Goal: Information Seeking & Learning: Learn about a topic

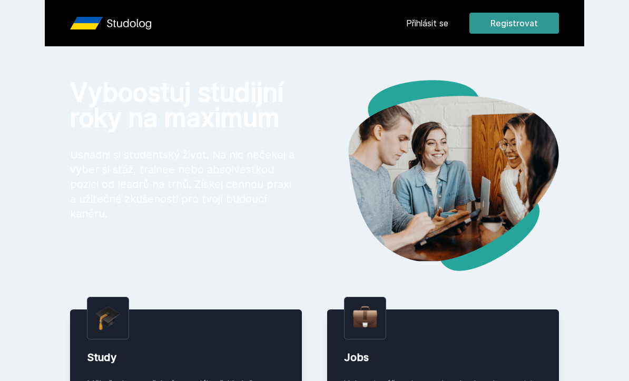
click at [518, 31] on button "Registrovat" at bounding box center [513, 23] width 89 height 21
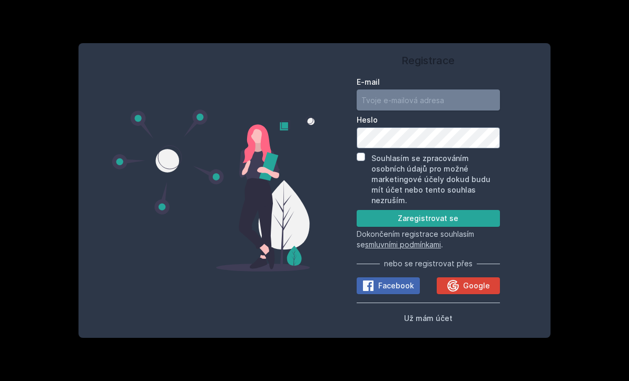
click at [463, 111] on input "E-mail" at bounding box center [427, 99] width 143 height 21
type input "[EMAIL_ADDRESS][DOMAIN_NAME]"
click at [363, 161] on input "Souhlasím se zpracováním osobních údajů pro možné marketingové účely dokud budu…" at bounding box center [360, 157] width 8 height 8
checkbox input "true"
click at [451, 227] on button "Zaregistrovat se" at bounding box center [427, 218] width 143 height 17
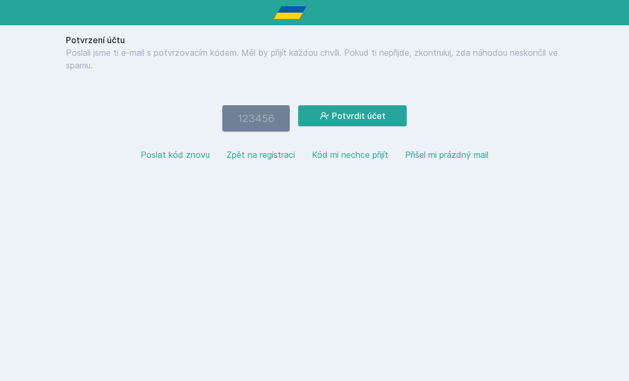
paste input "577075"
type input "577075"
click at [357, 118] on button "Potvrdit účet" at bounding box center [352, 115] width 108 height 21
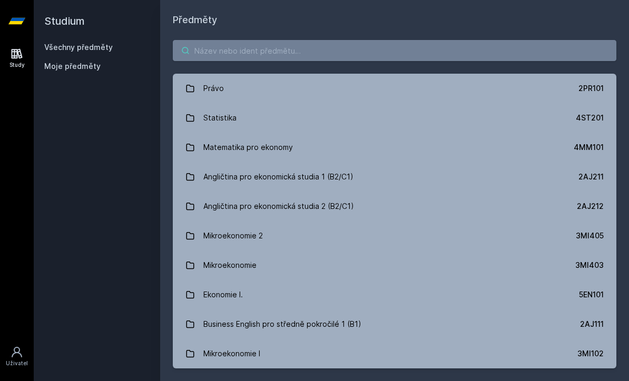
click at [450, 42] on input "search" at bounding box center [394, 50] width 443 height 21
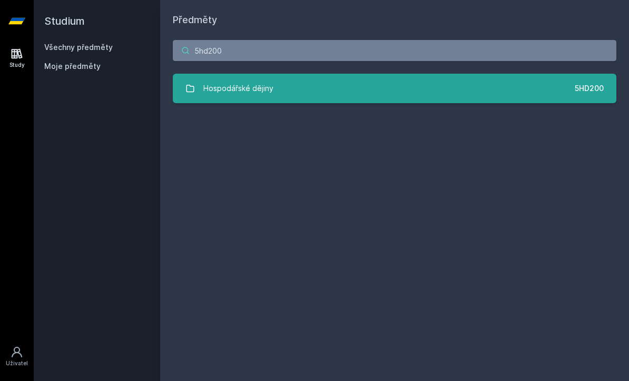
type input "5hd200"
click at [383, 96] on link "Hospodářské dějiny 5HD200" at bounding box center [394, 88] width 443 height 29
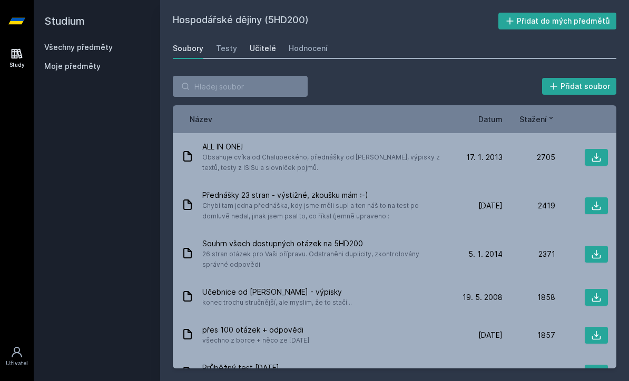
click at [265, 47] on div "Učitelé" at bounding box center [263, 48] width 26 height 11
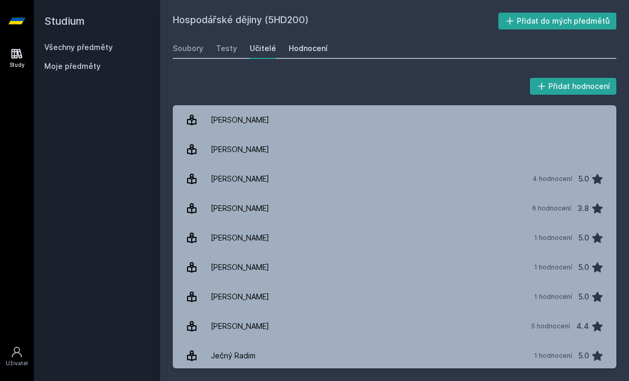
click at [322, 48] on div "Hodnocení" at bounding box center [308, 48] width 39 height 11
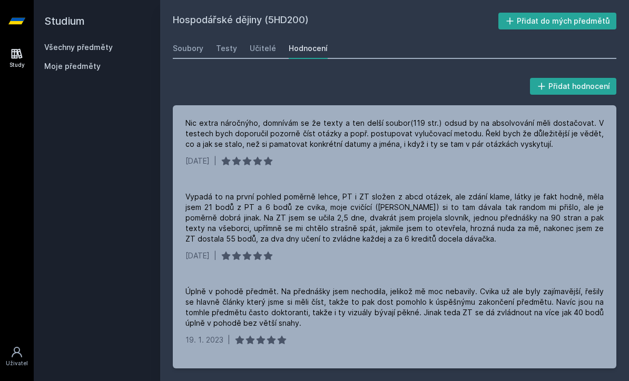
click at [93, 48] on link "Všechny předměty" at bounding box center [78, 47] width 68 height 9
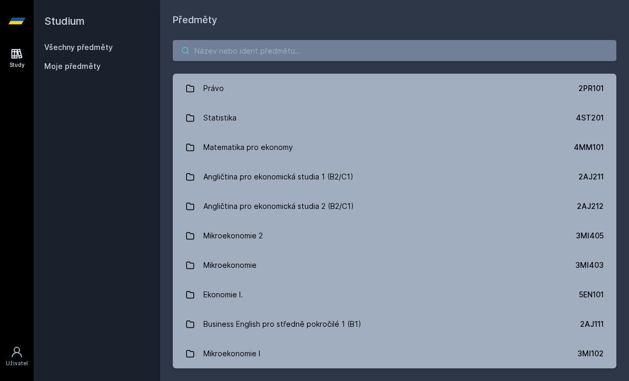
click at [231, 54] on input "search" at bounding box center [394, 50] width 443 height 21
click at [270, 54] on input "search" at bounding box center [394, 50] width 443 height 21
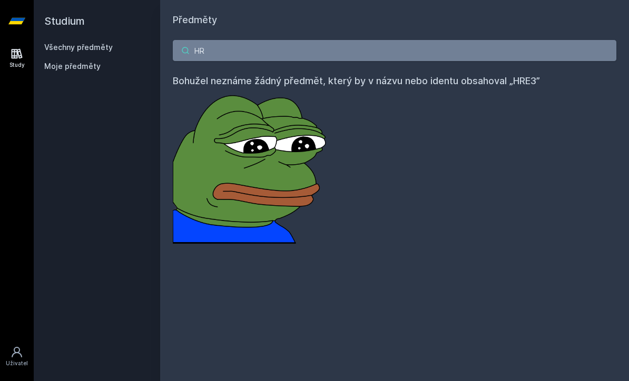
type input "H"
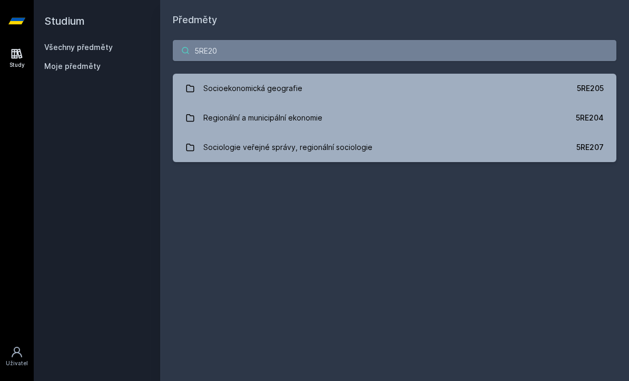
type input "5RE205"
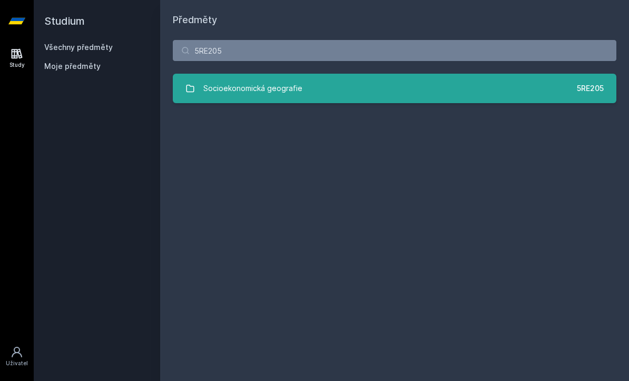
click at [381, 83] on link "Socioekonomická geografie 5RE205" at bounding box center [394, 88] width 443 height 29
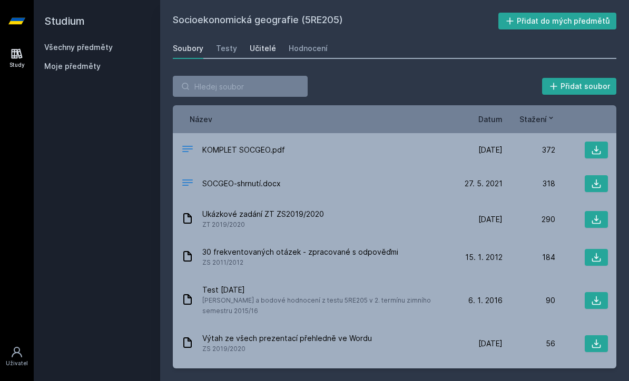
click at [255, 52] on div "Učitelé" at bounding box center [263, 48] width 26 height 11
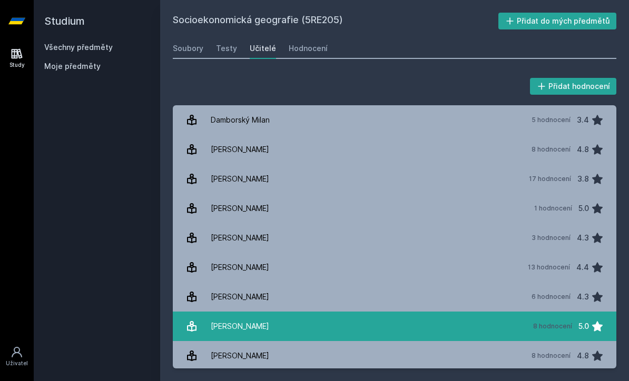
click at [276, 331] on link "[PERSON_NAME] 8 hodnocení 5.0" at bounding box center [394, 326] width 443 height 29
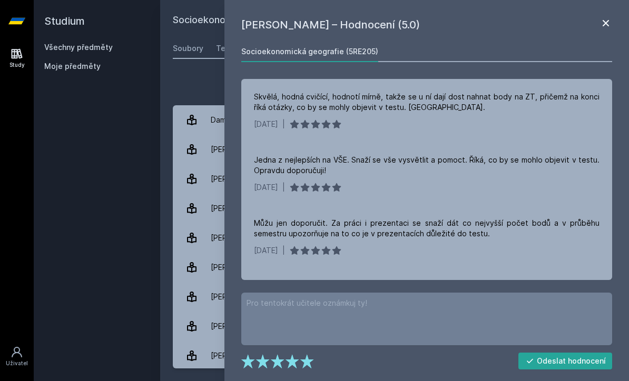
click at [608, 24] on icon at bounding box center [605, 23] width 13 height 13
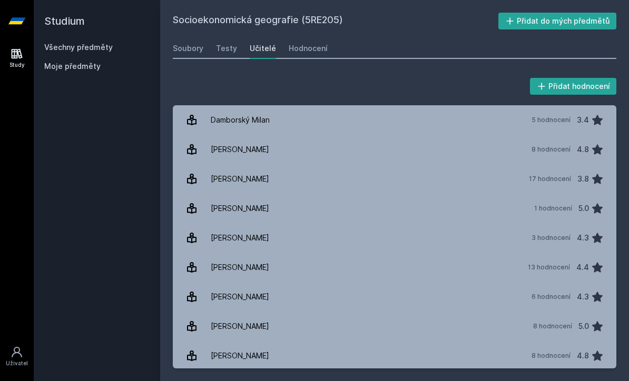
click at [66, 46] on link "Všechny předměty" at bounding box center [78, 47] width 68 height 9
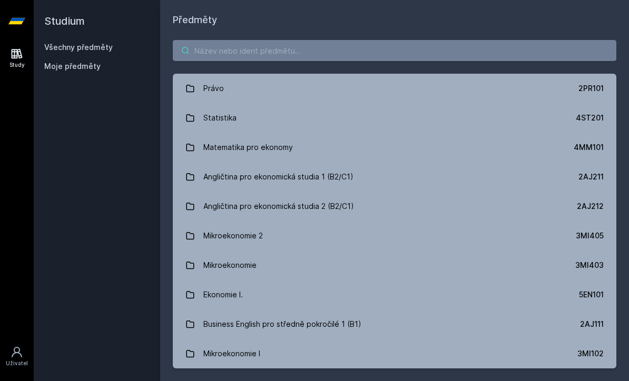
click at [302, 59] on input "search" at bounding box center [394, 50] width 443 height 21
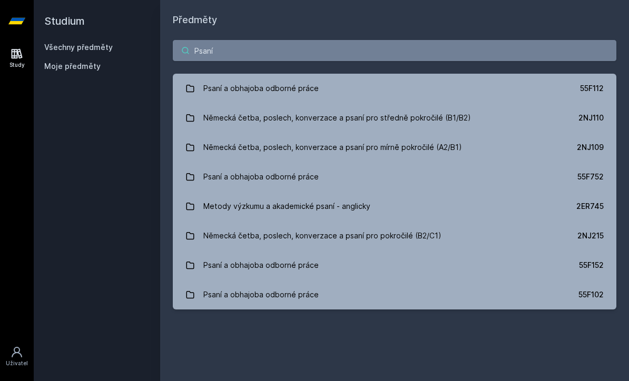
type input "Psaní a"
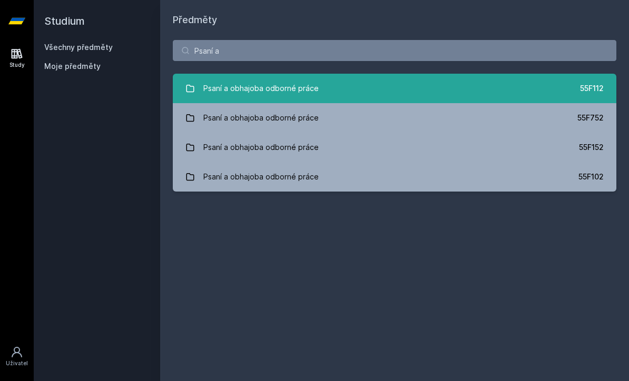
click at [553, 81] on link "Psaní a obhajoba odborné práce 55F112" at bounding box center [394, 88] width 443 height 29
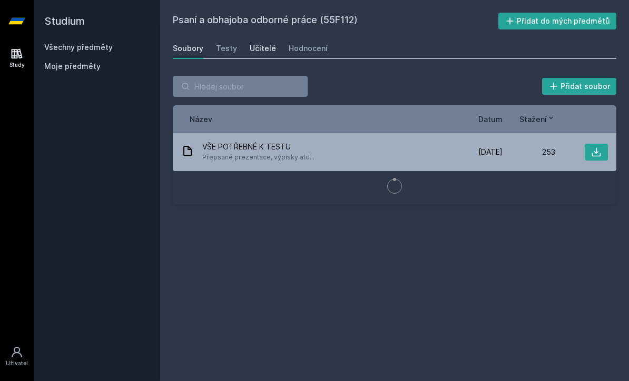
click at [262, 53] on div "Učitelé" at bounding box center [263, 48] width 26 height 11
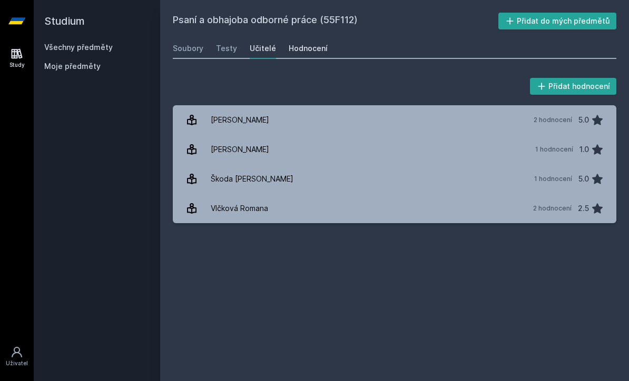
click at [304, 56] on link "Hodnocení" at bounding box center [308, 48] width 39 height 21
